Goal: Information Seeking & Learning: Learn about a topic

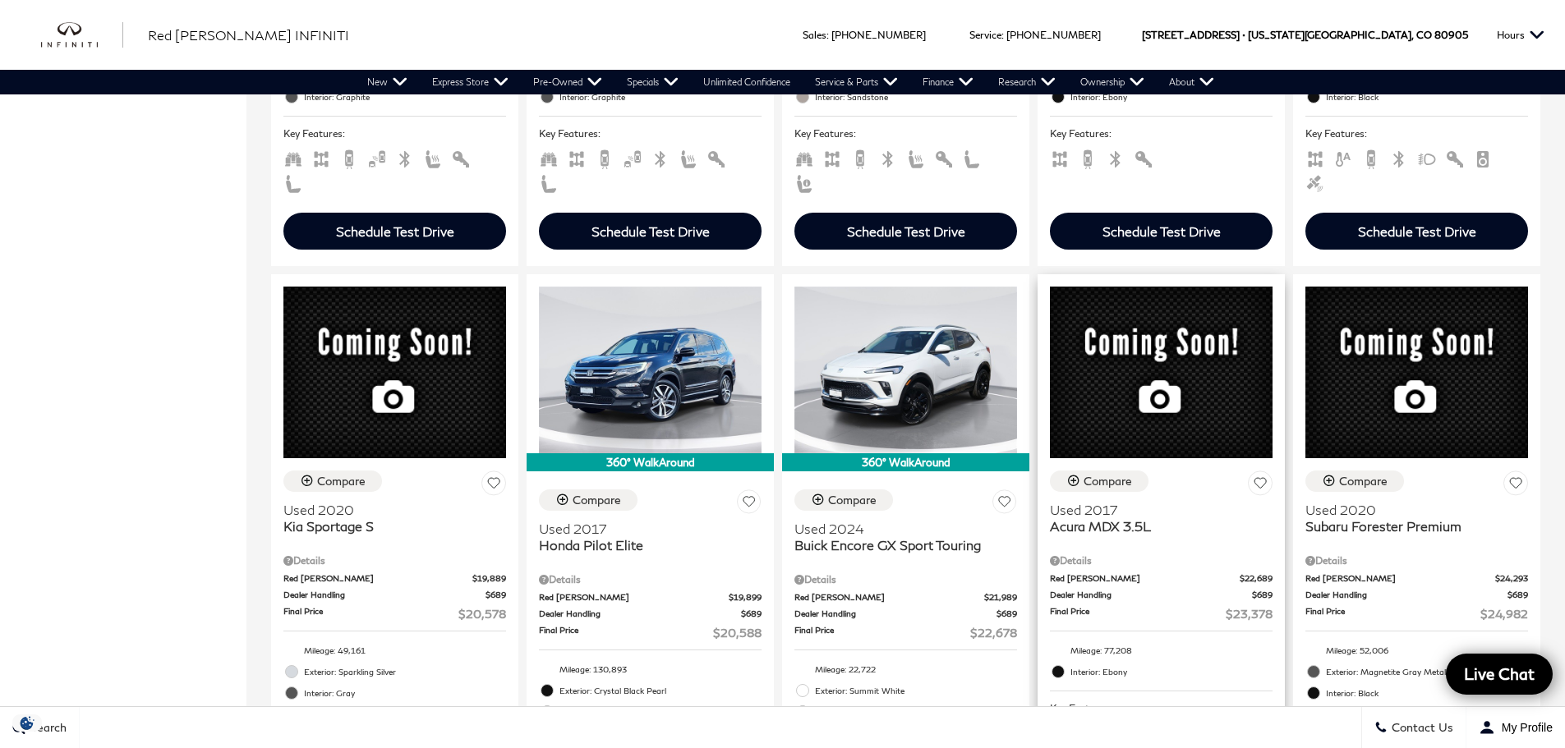
scroll to position [1561, 0]
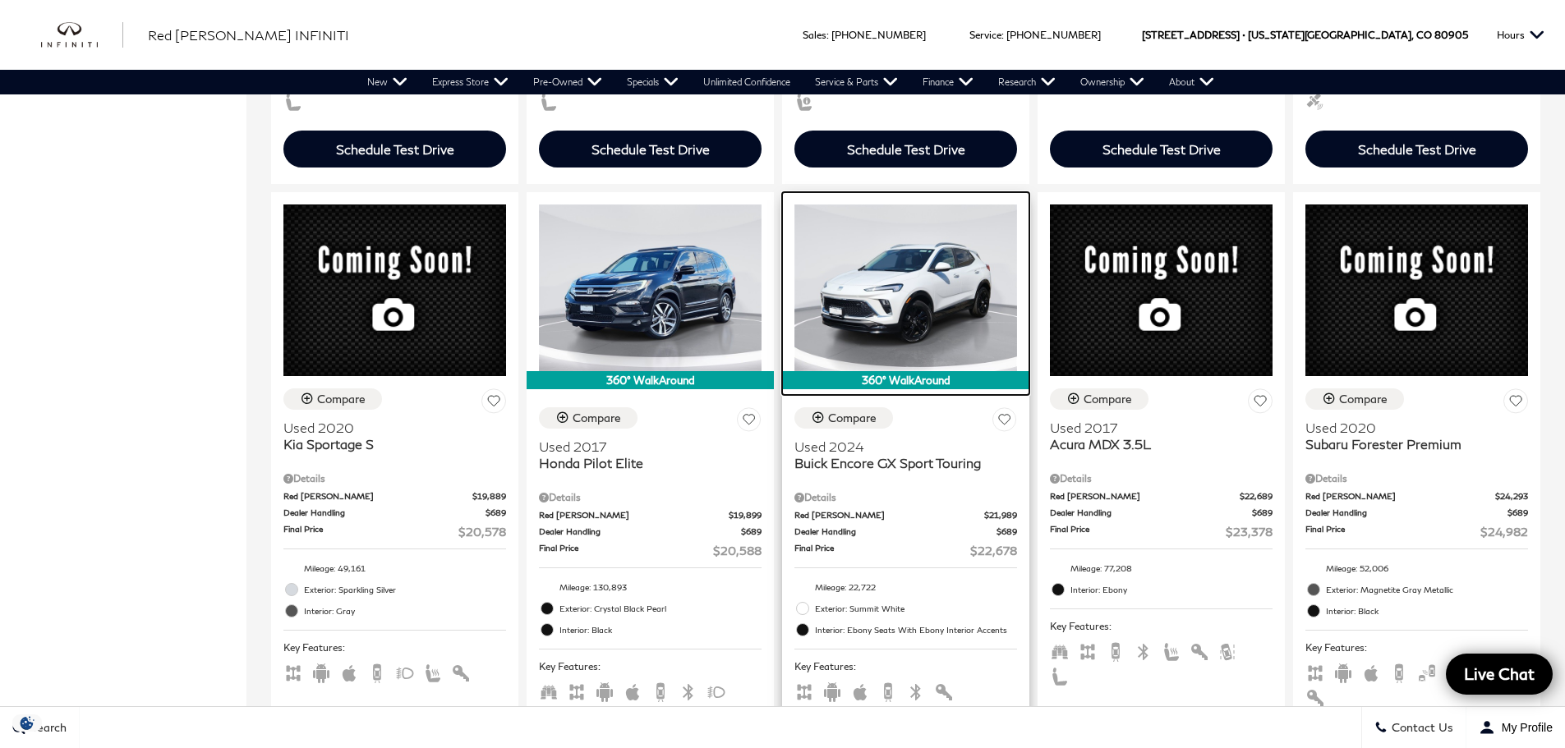
click at [960, 262] on img at bounding box center [906, 288] width 223 height 167
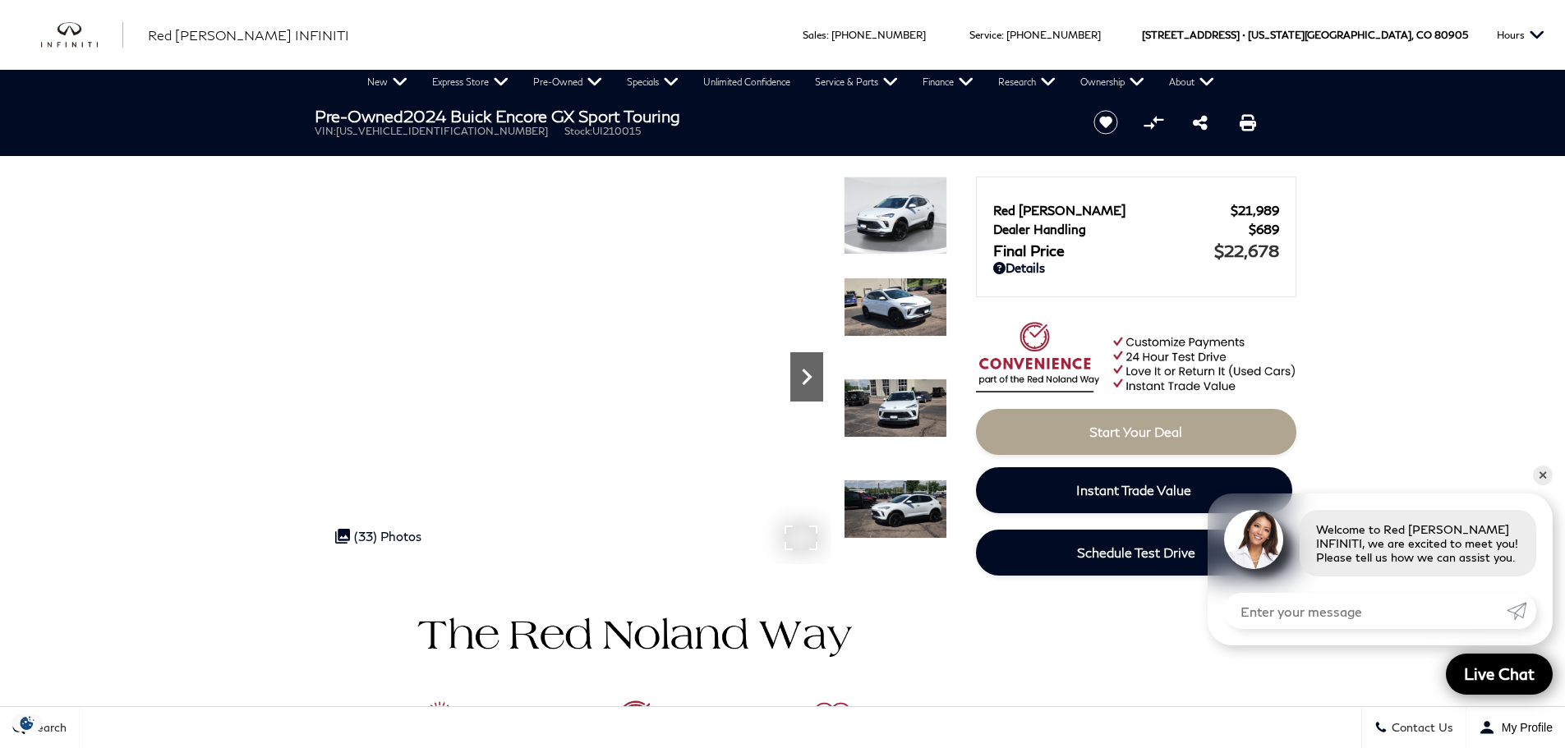
click at [815, 368] on icon "Next" at bounding box center [806, 377] width 33 height 33
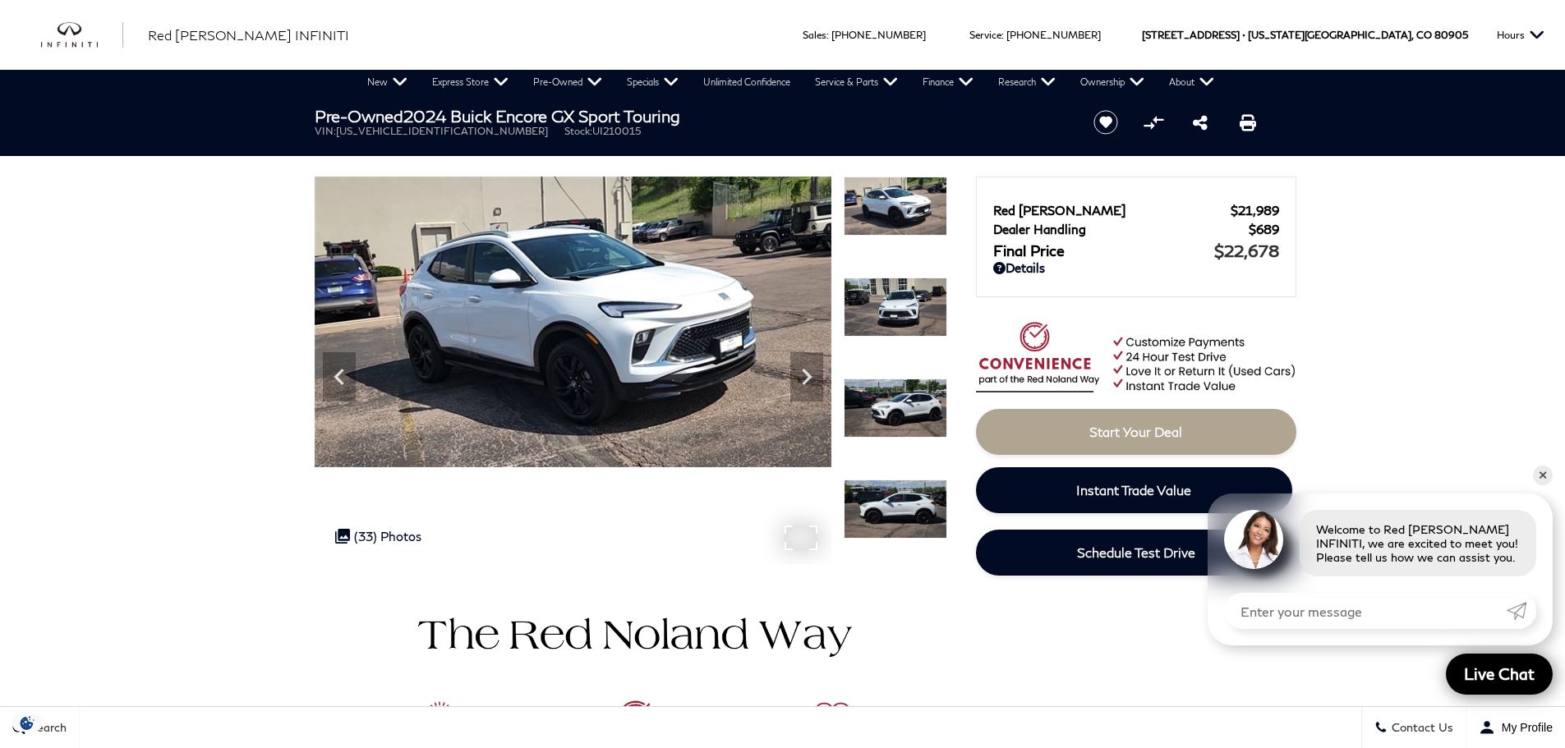
click at [786, 364] on img at bounding box center [573, 322] width 517 height 291
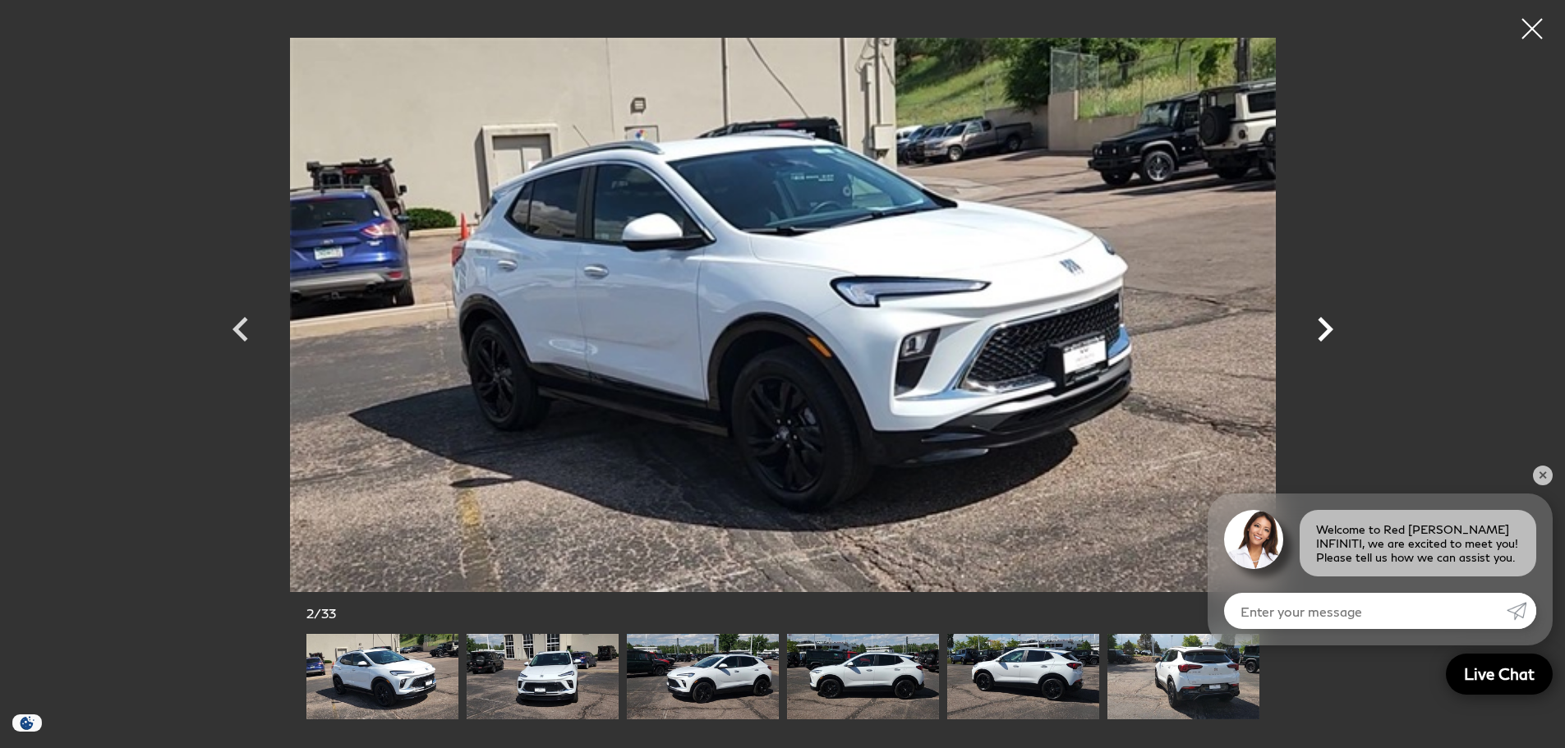
click at [1322, 319] on icon "Next" at bounding box center [1326, 329] width 16 height 25
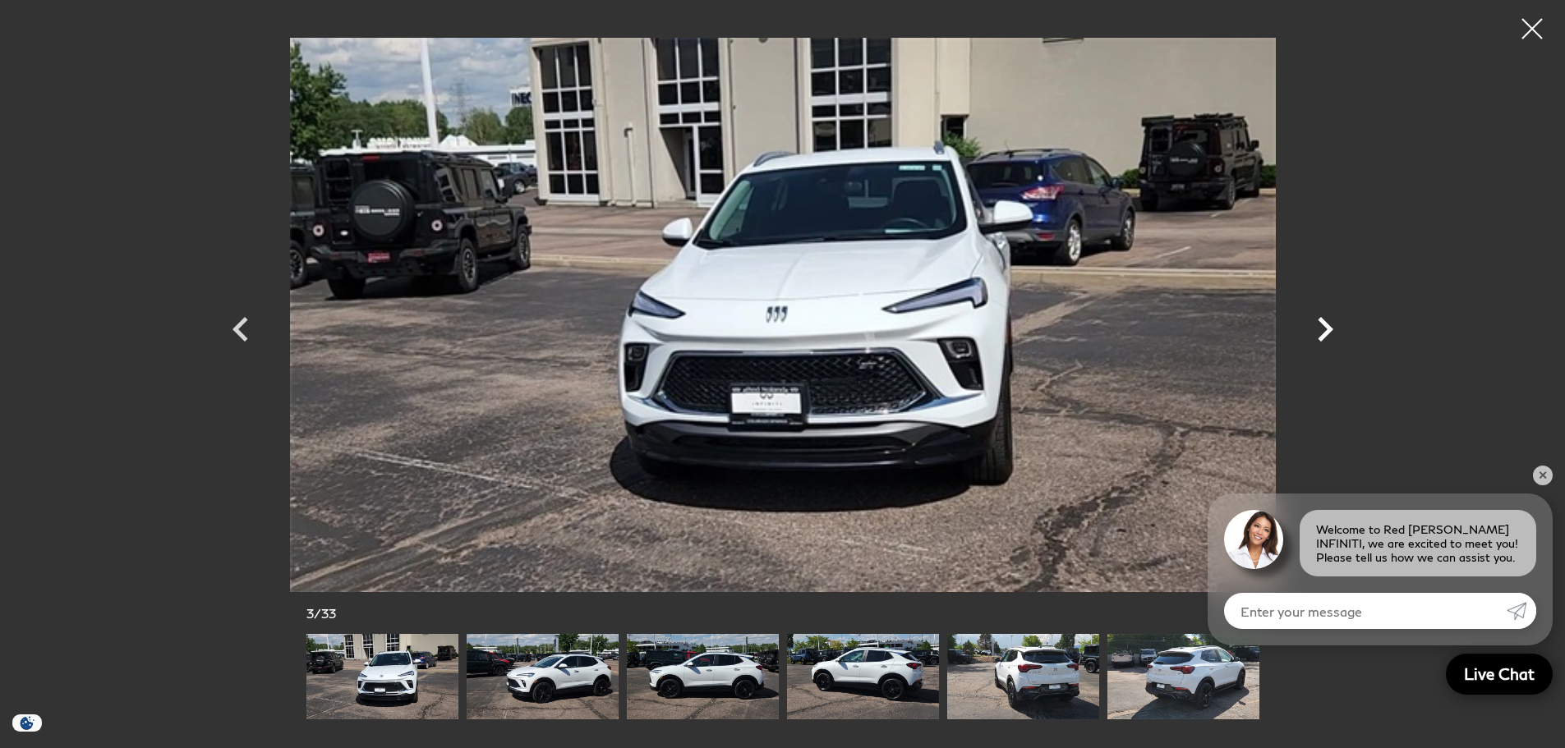
click at [1322, 319] on icon "Next" at bounding box center [1326, 329] width 16 height 25
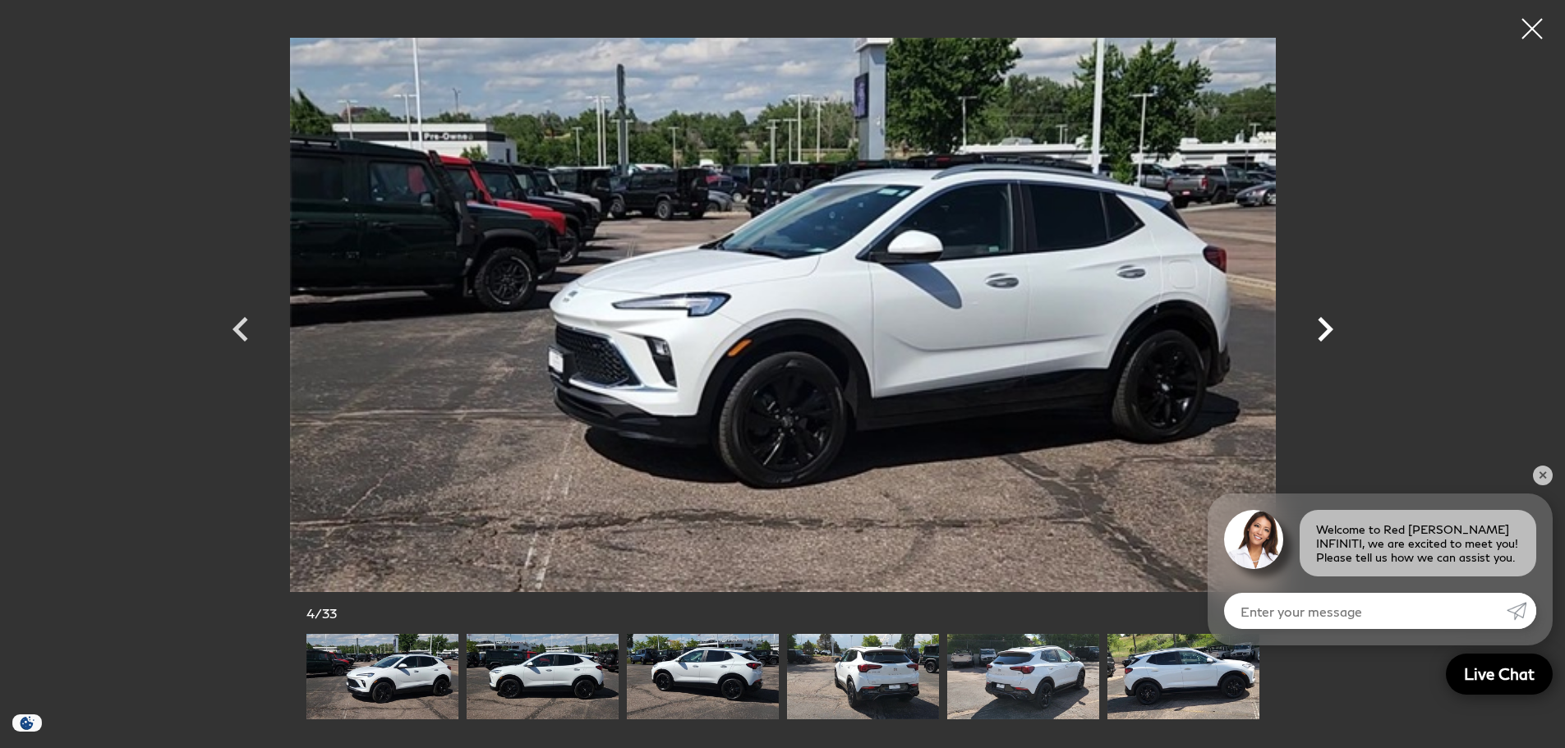
click at [1322, 319] on icon "Next" at bounding box center [1326, 329] width 16 height 25
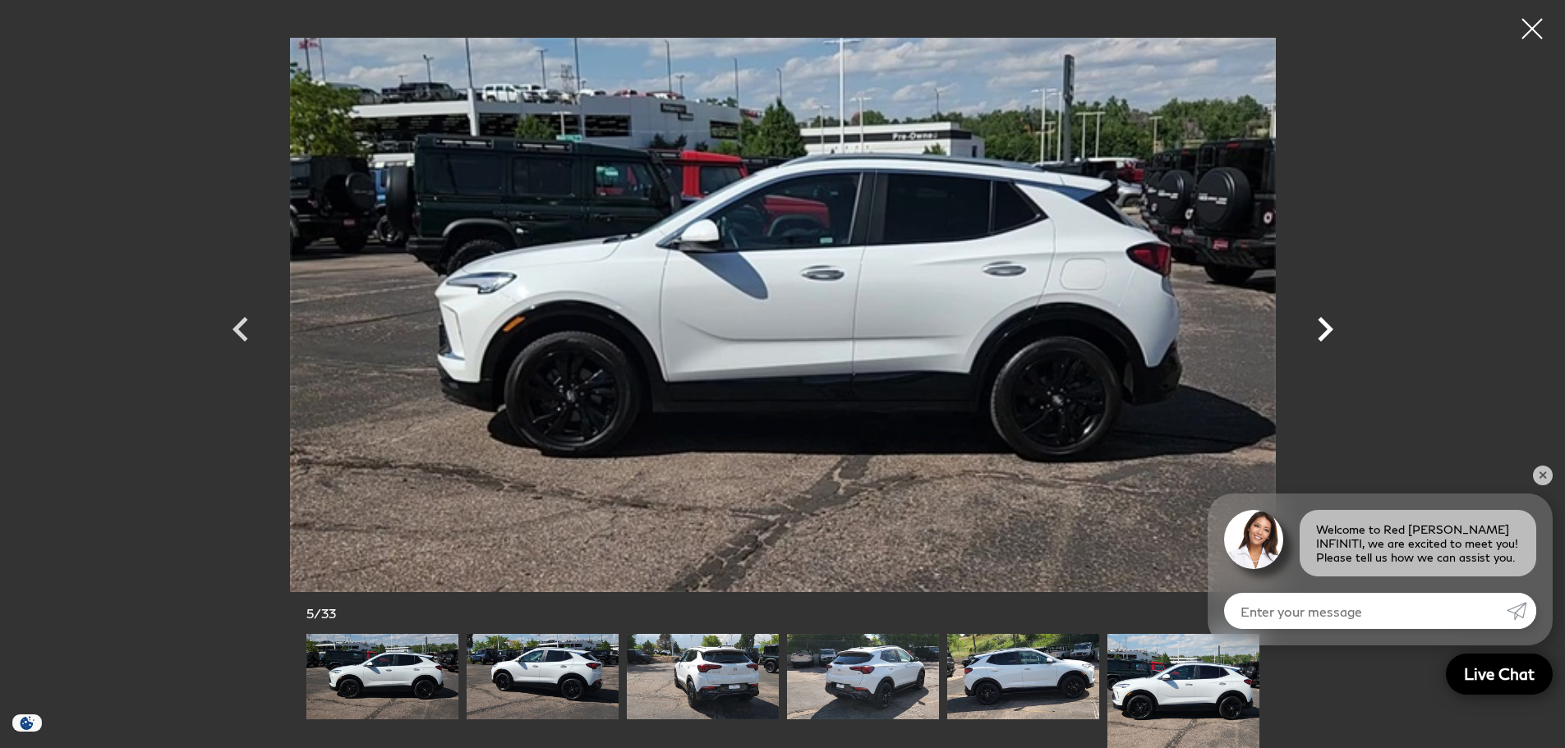
click at [1322, 319] on icon "Next" at bounding box center [1326, 329] width 16 height 25
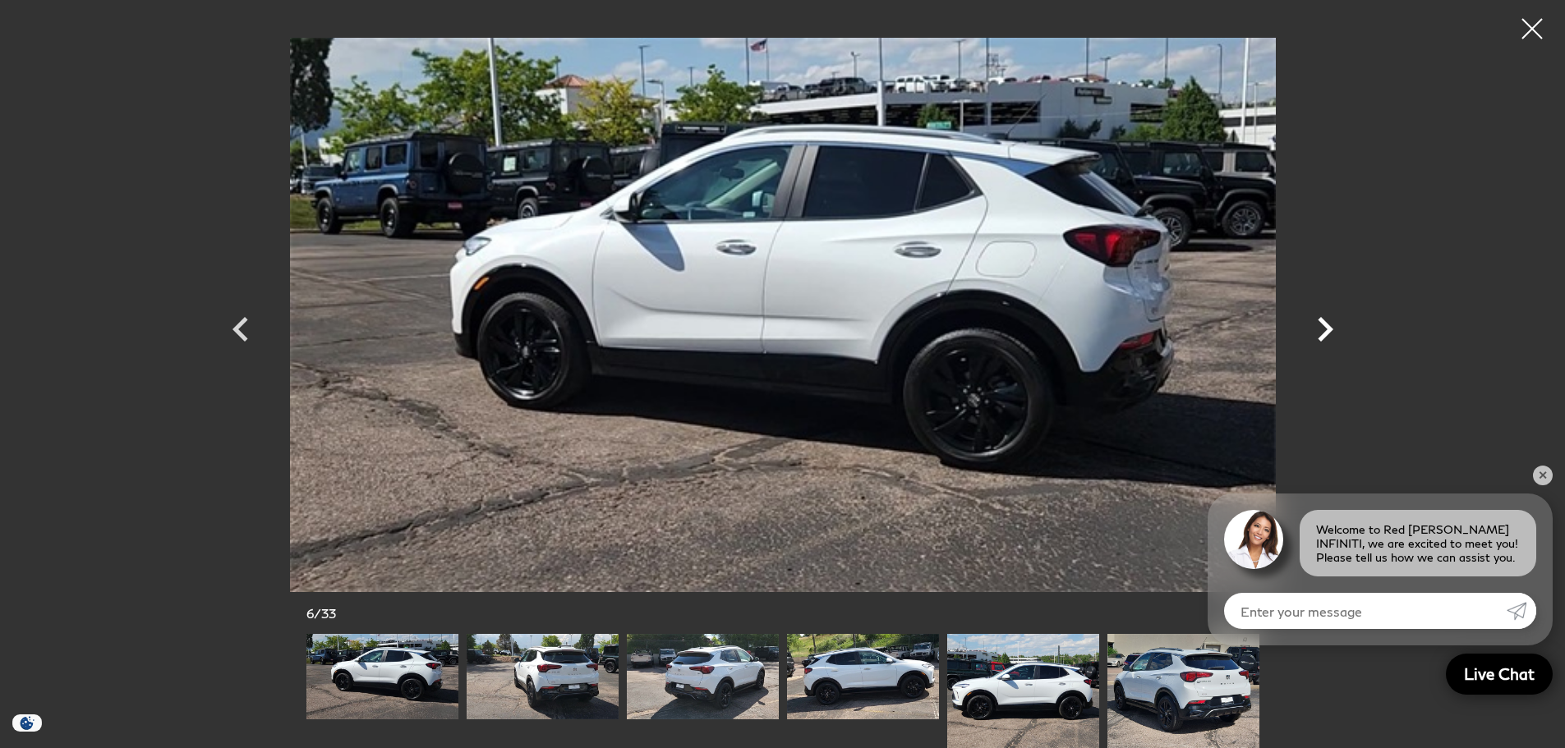
click at [1322, 319] on icon "Next" at bounding box center [1326, 329] width 16 height 25
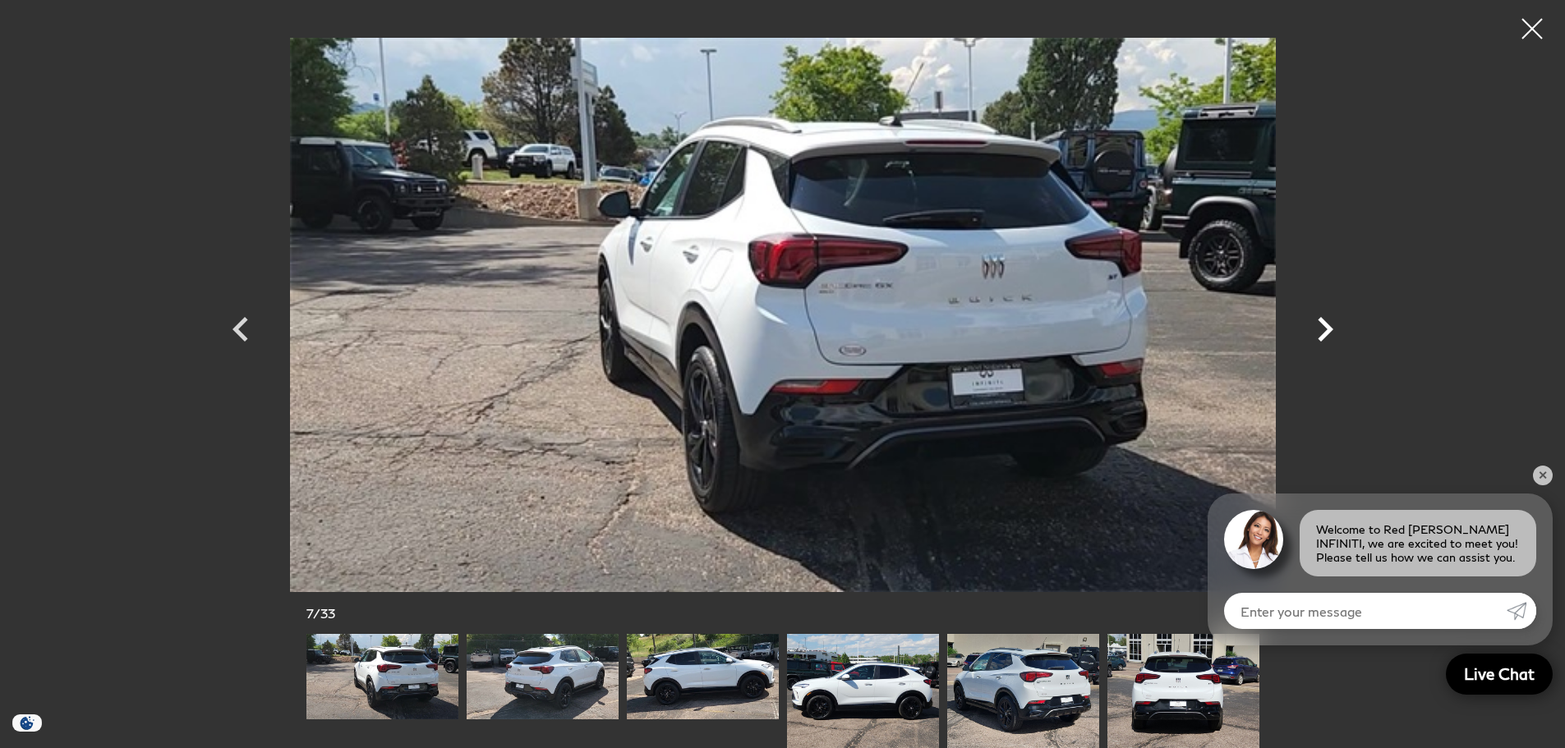
click at [1322, 319] on icon "Next" at bounding box center [1326, 329] width 16 height 25
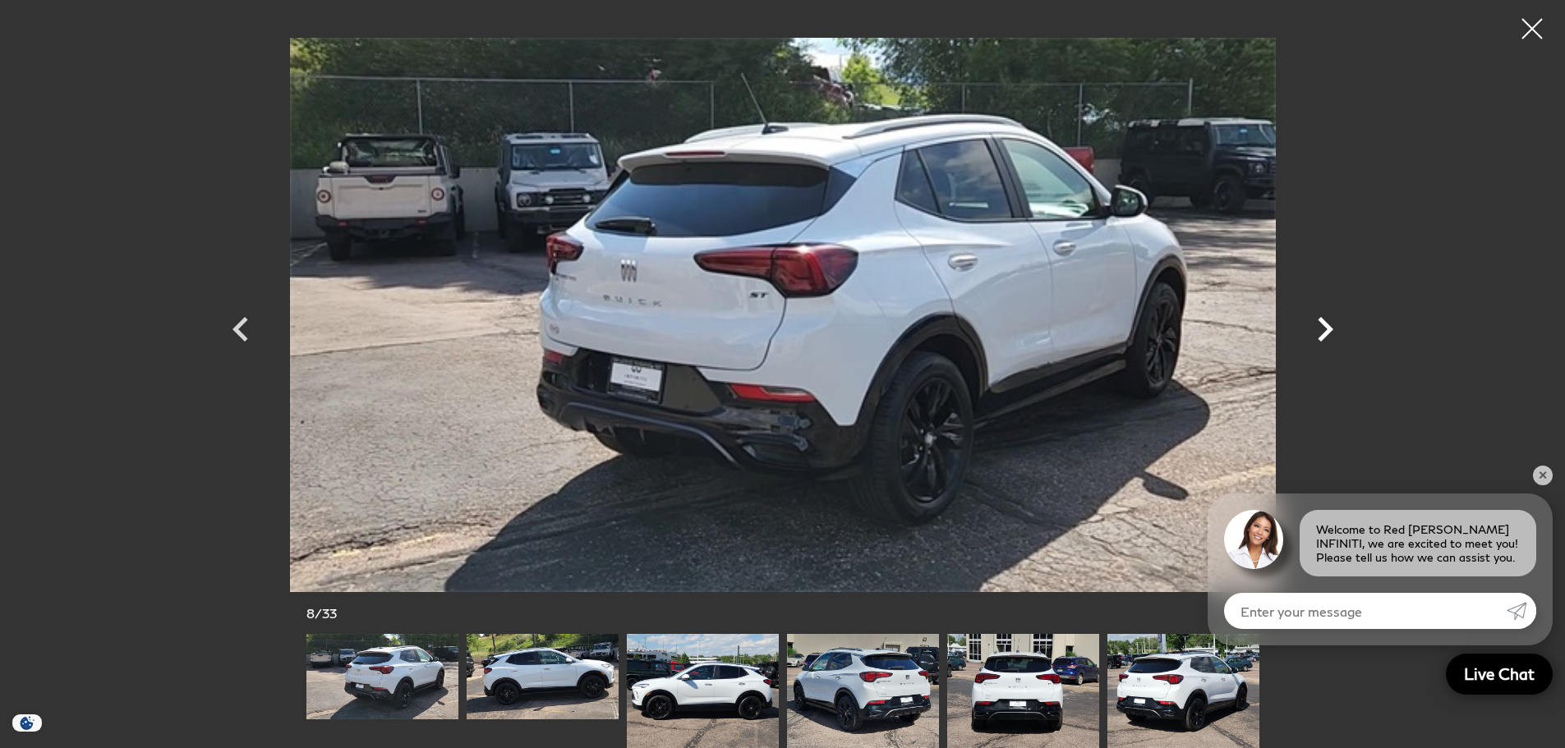
click at [1322, 319] on icon "Next" at bounding box center [1326, 329] width 16 height 25
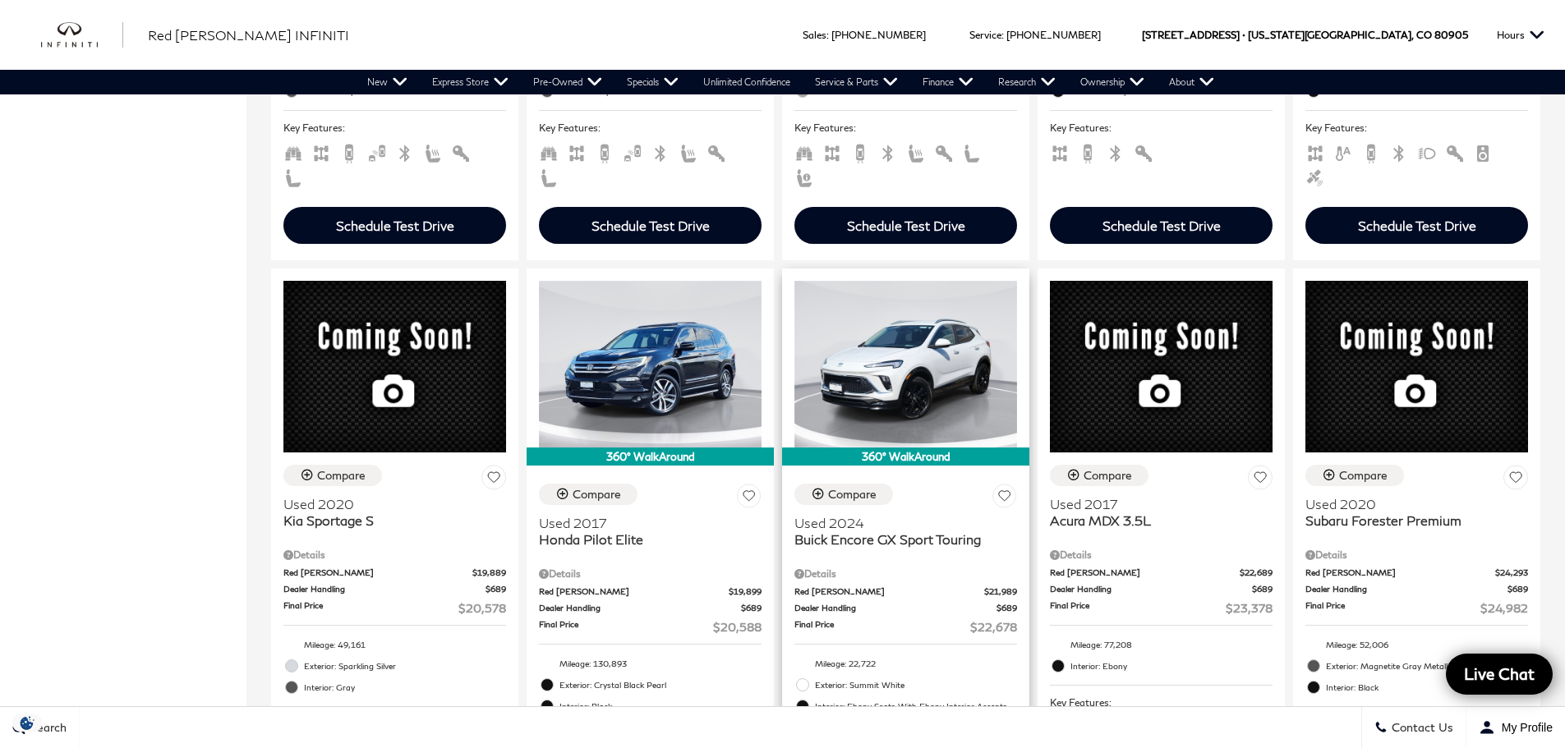
scroll to position [1479, 0]
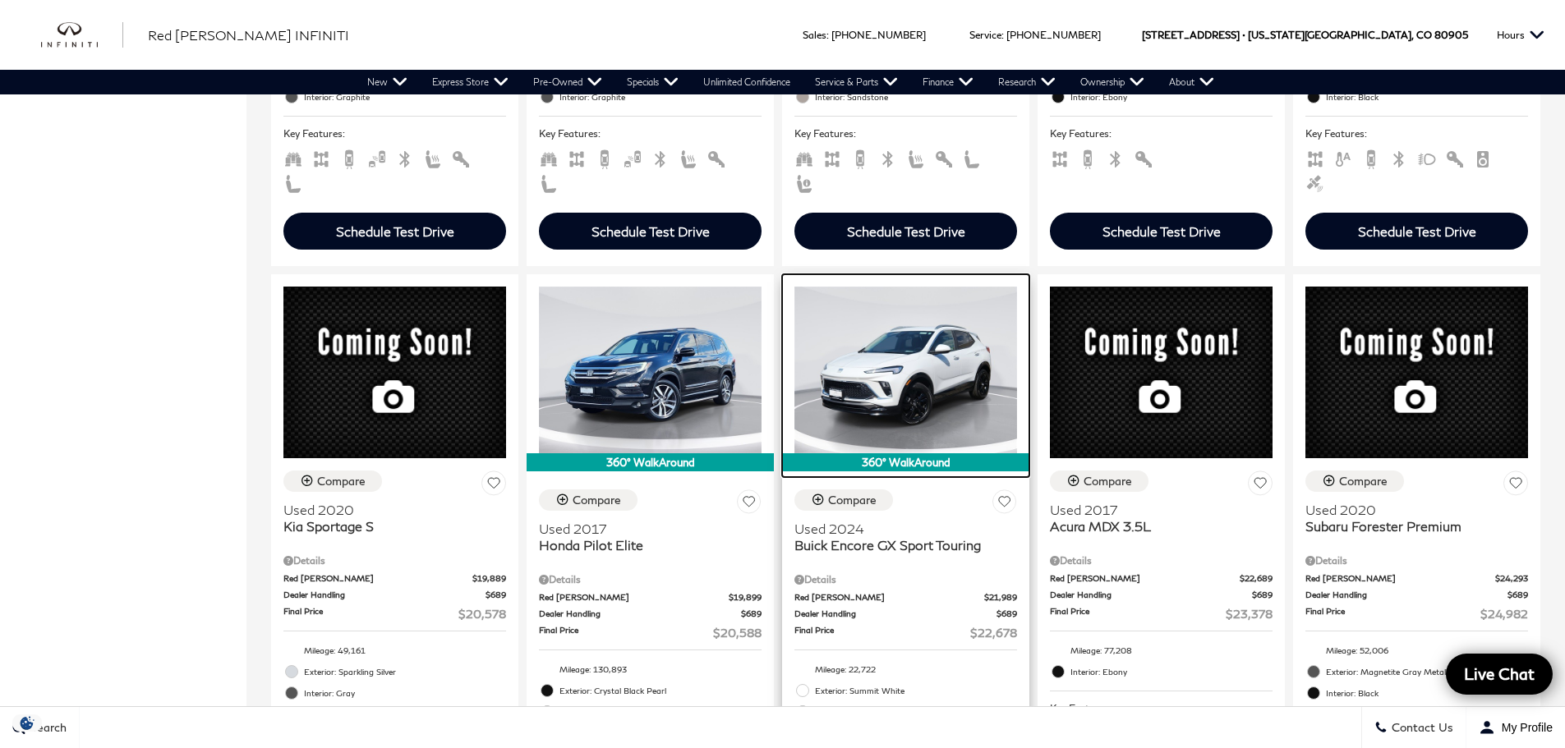
click at [867, 305] on img at bounding box center [906, 370] width 223 height 167
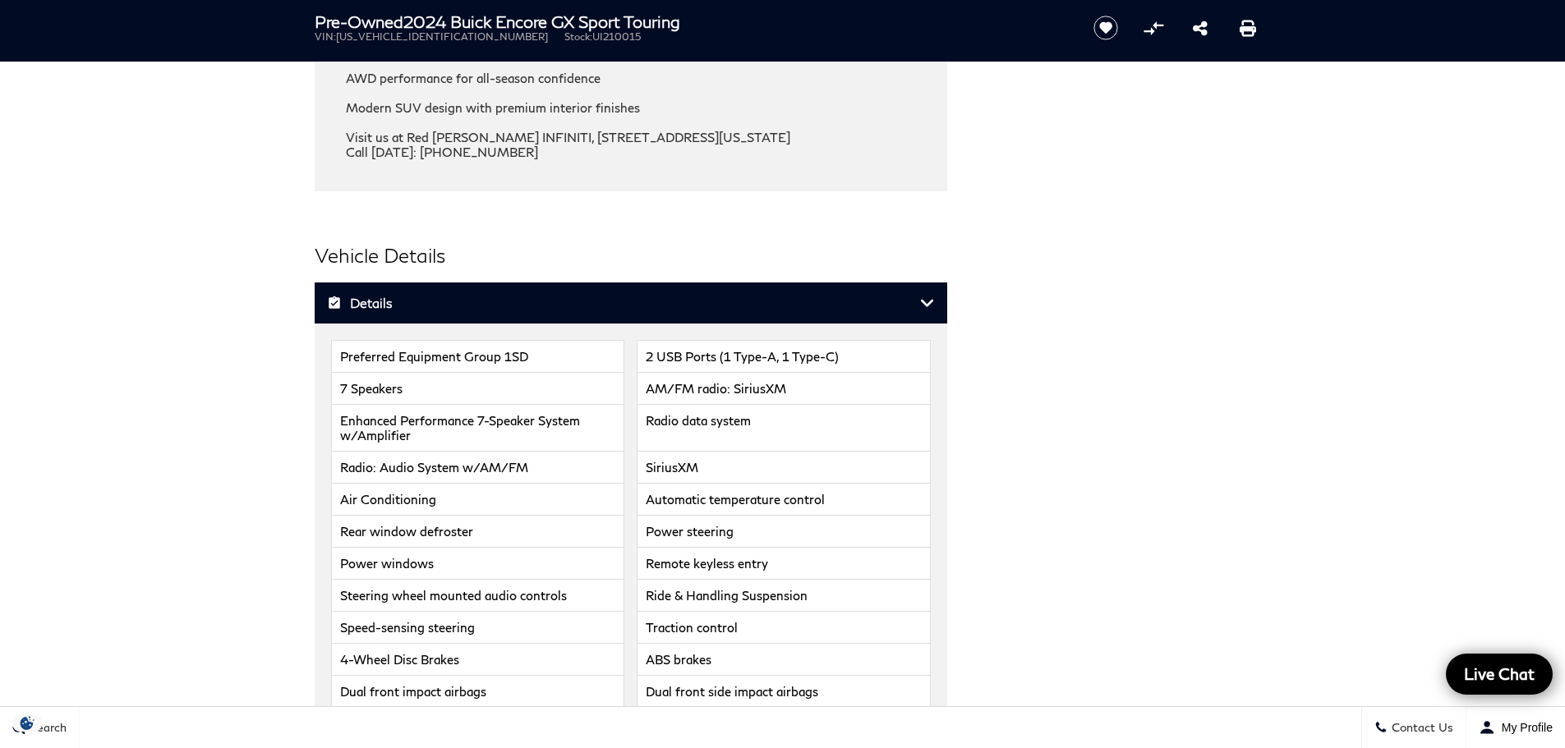
scroll to position [2793, 0]
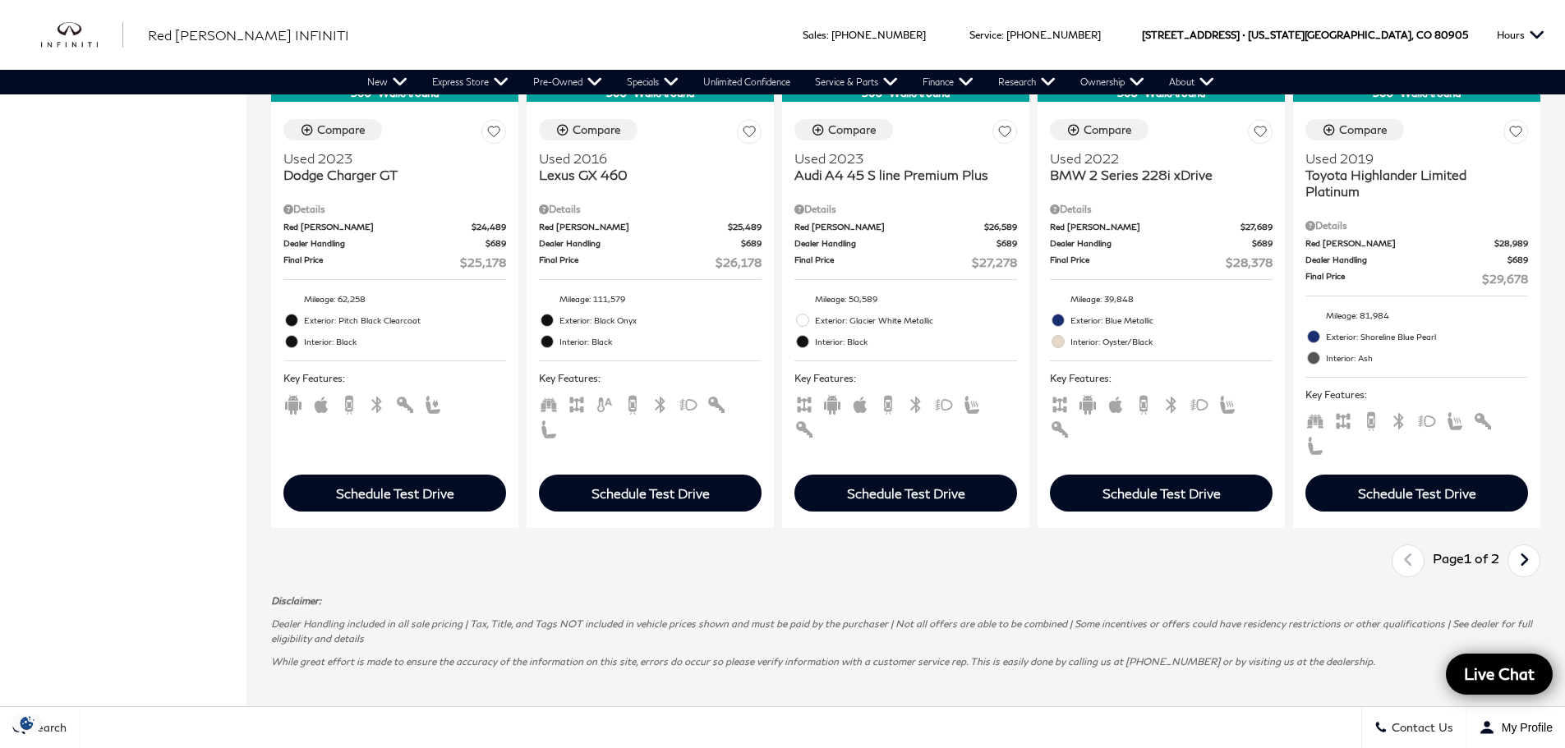
scroll to position [2465, 0]
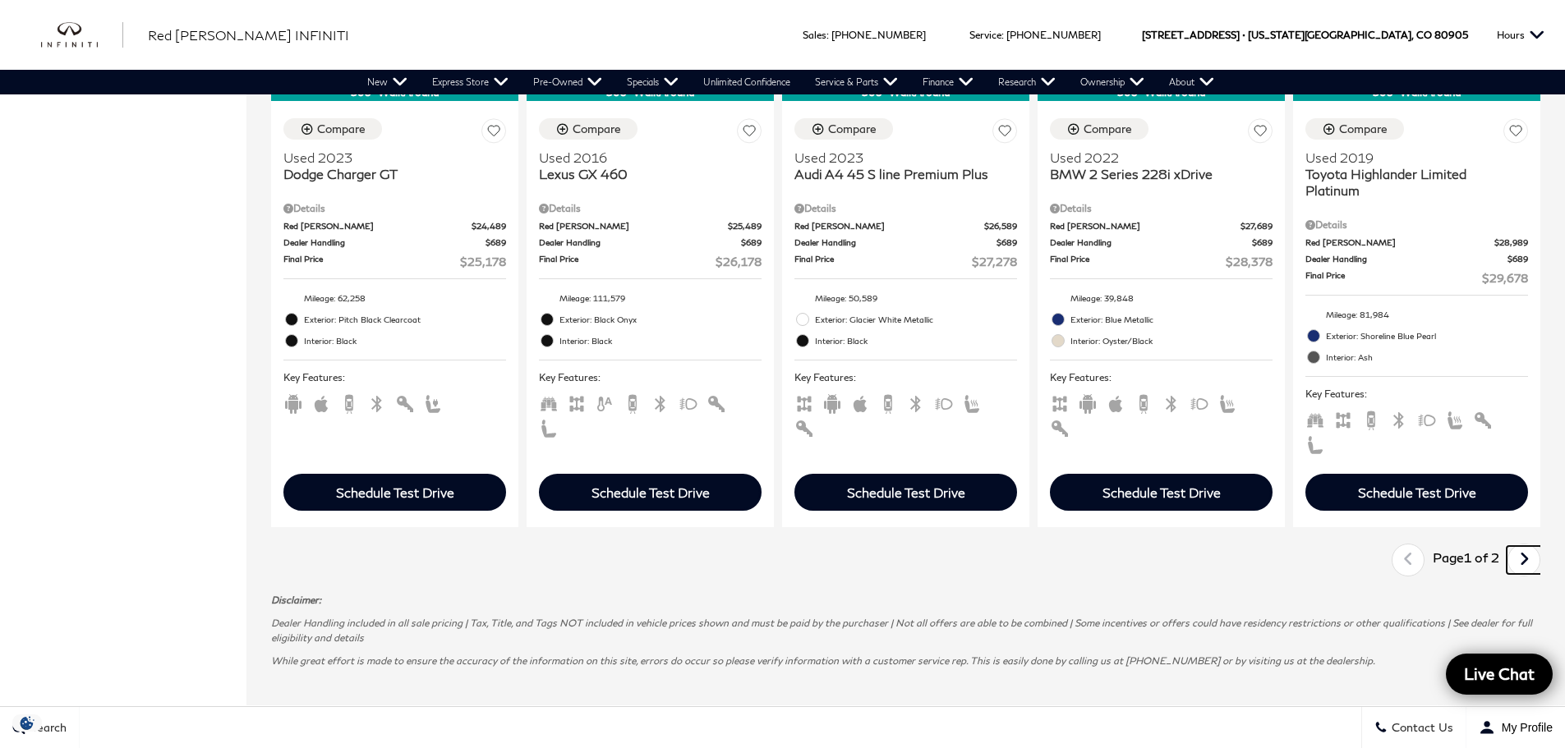
click at [1528, 546] on link "Next" at bounding box center [1524, 560] width 35 height 28
